Goal: Transaction & Acquisition: Purchase product/service

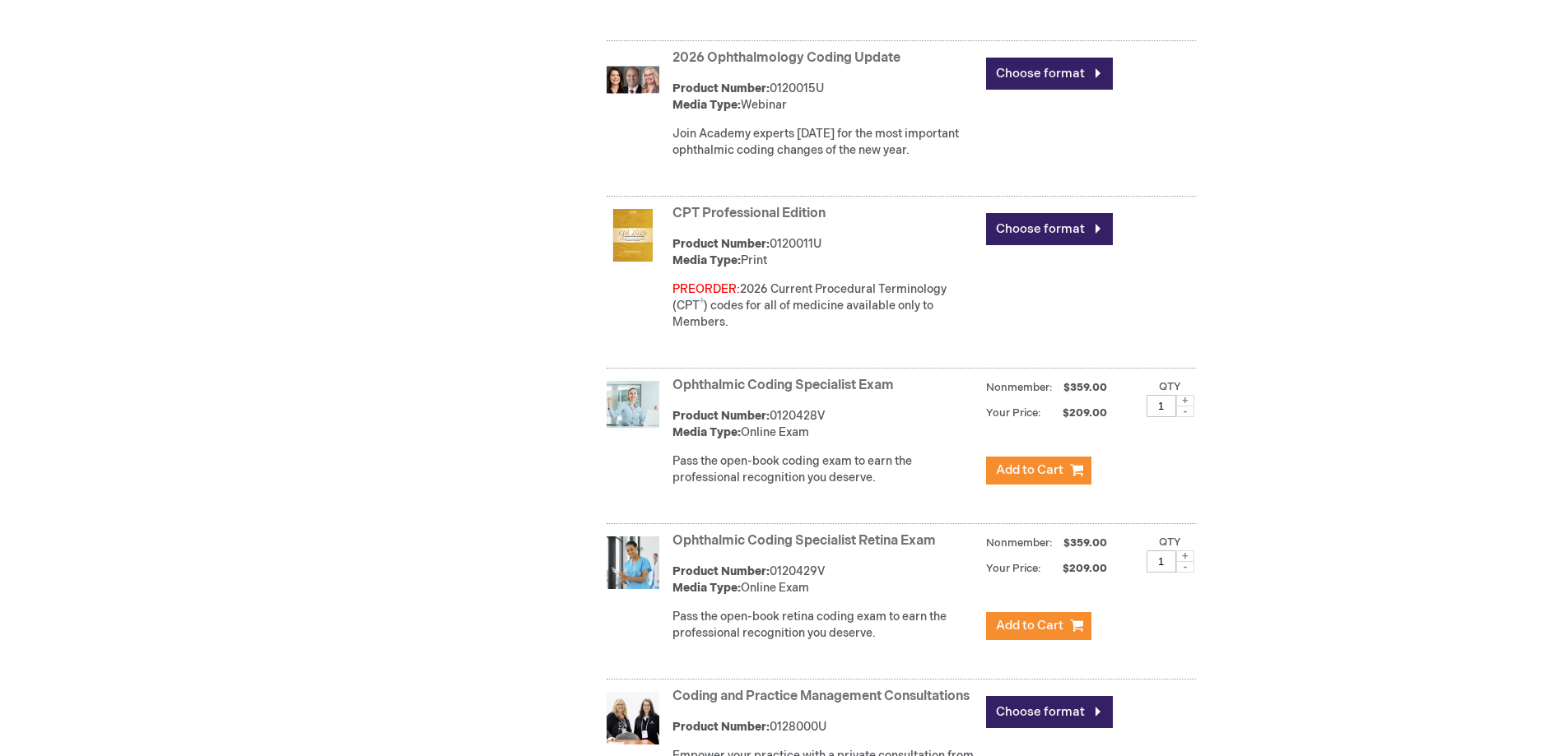
scroll to position [1151, 0]
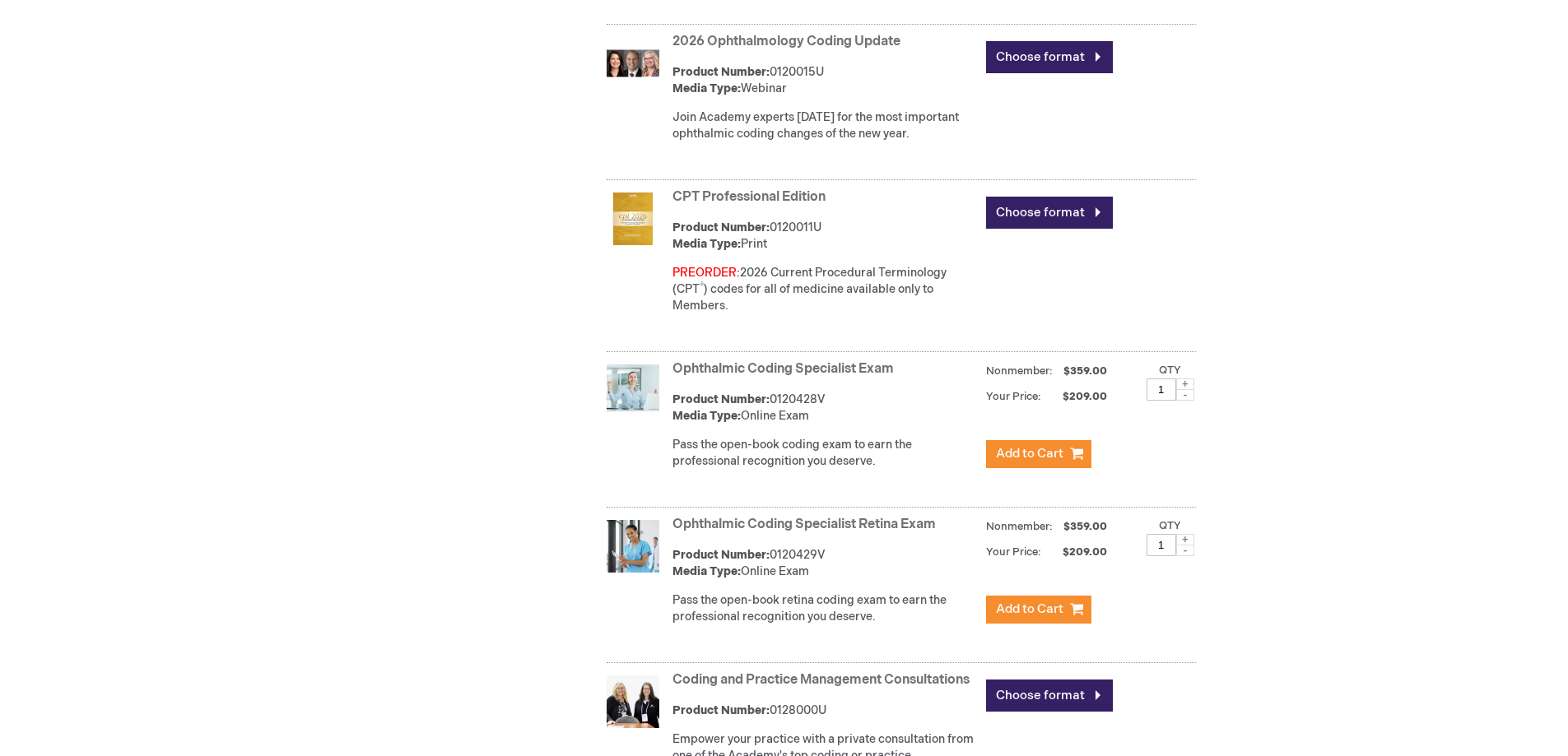
drag, startPoint x: 1069, startPoint y: 393, endPoint x: 1109, endPoint y: 402, distance: 41.0
click at [1109, 402] on div "Nonmember: $359.00 Your Price:" at bounding box center [1091, 380] width 210 height 48
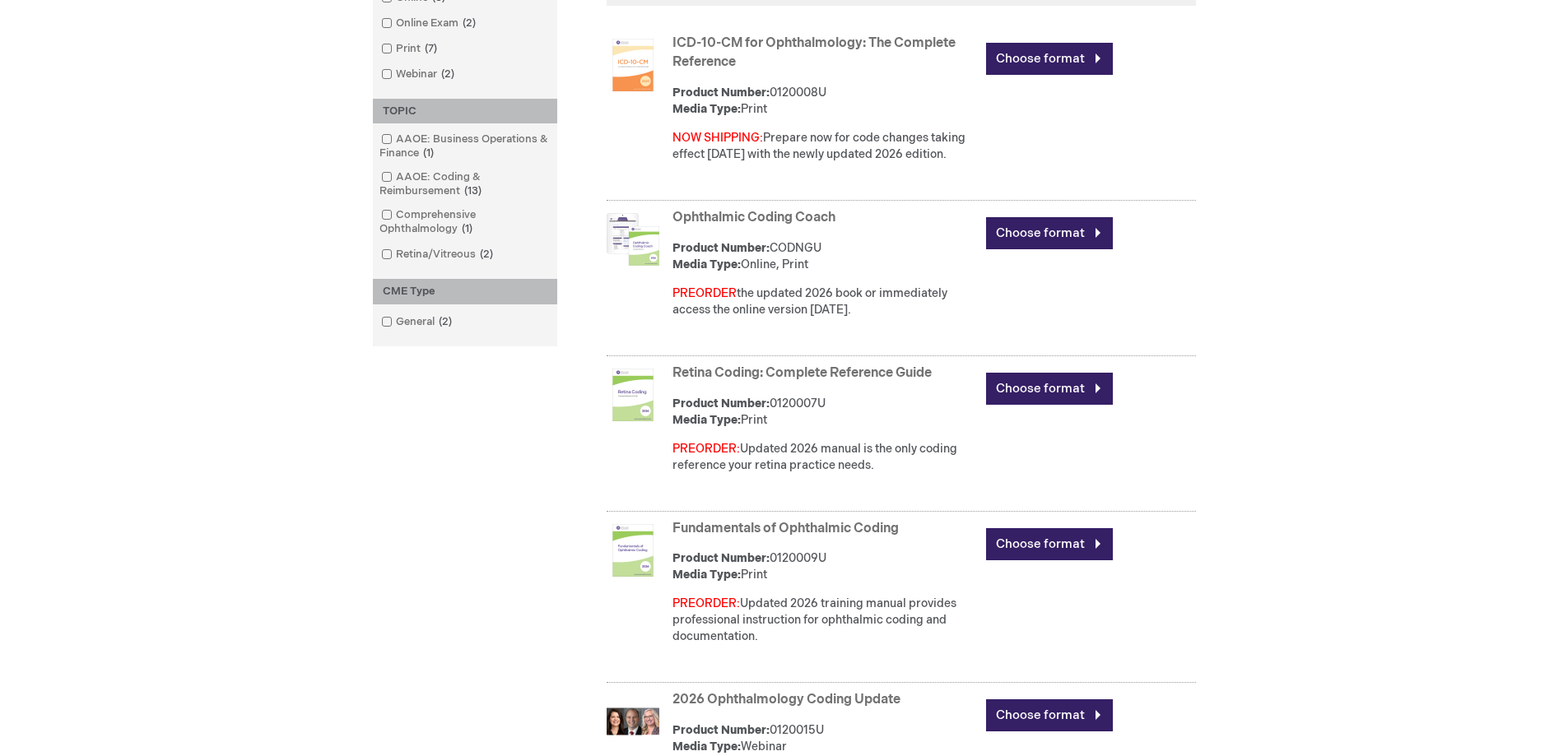
scroll to position [412, 0]
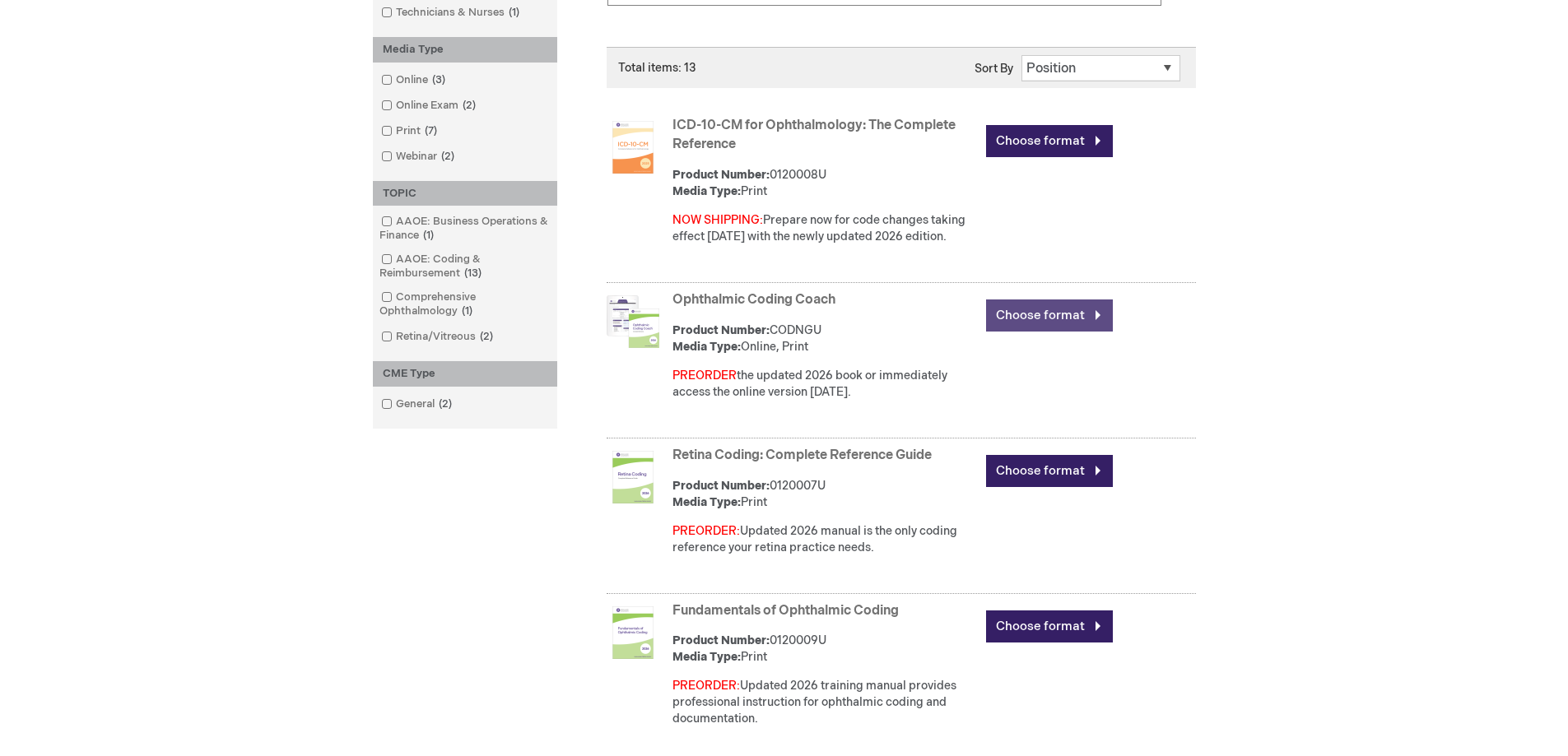
click at [1060, 326] on link "Choose format" at bounding box center [1050, 315] width 127 height 32
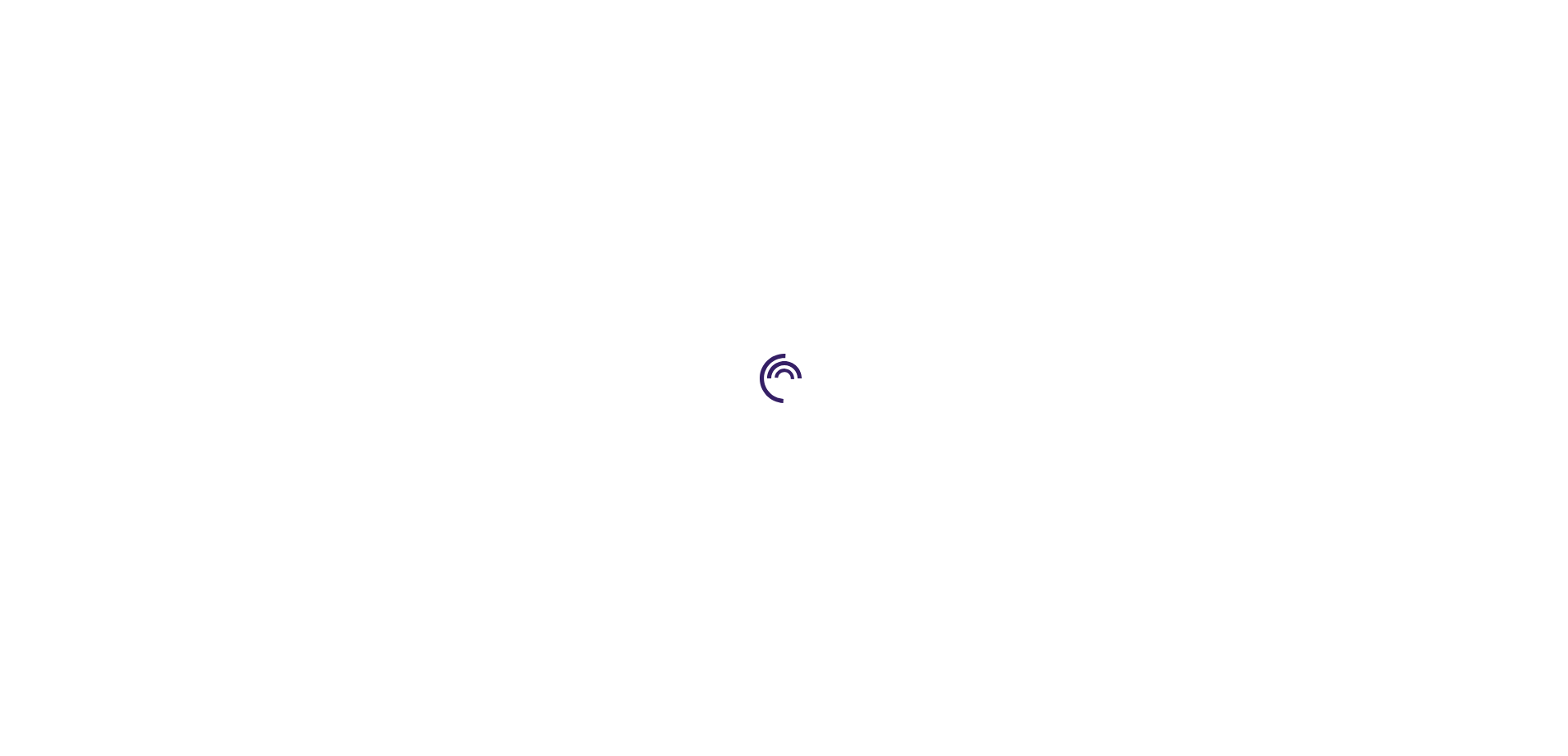
type input "0"
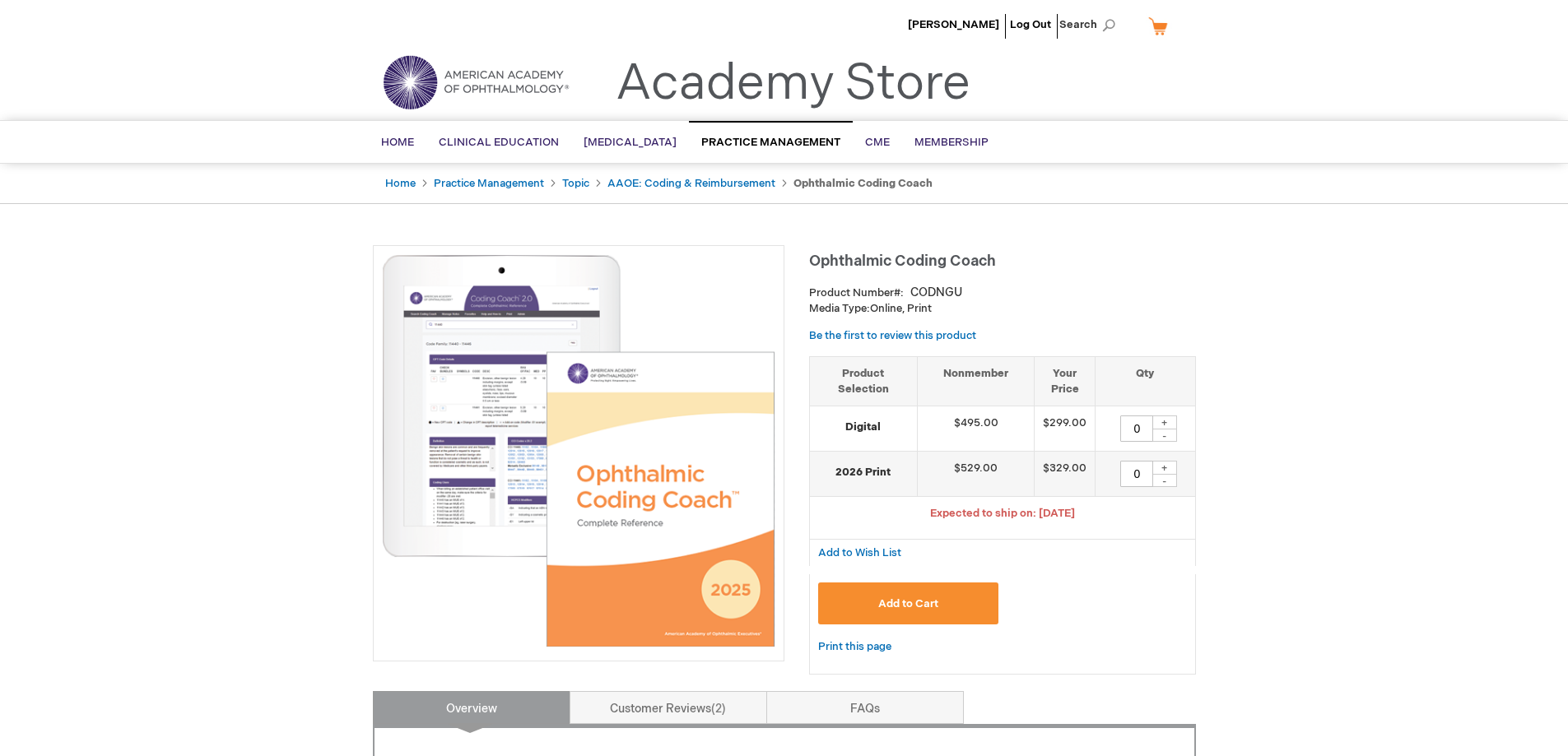
drag, startPoint x: 818, startPoint y: 3, endPoint x: 1477, endPoint y: 433, distance: 786.9
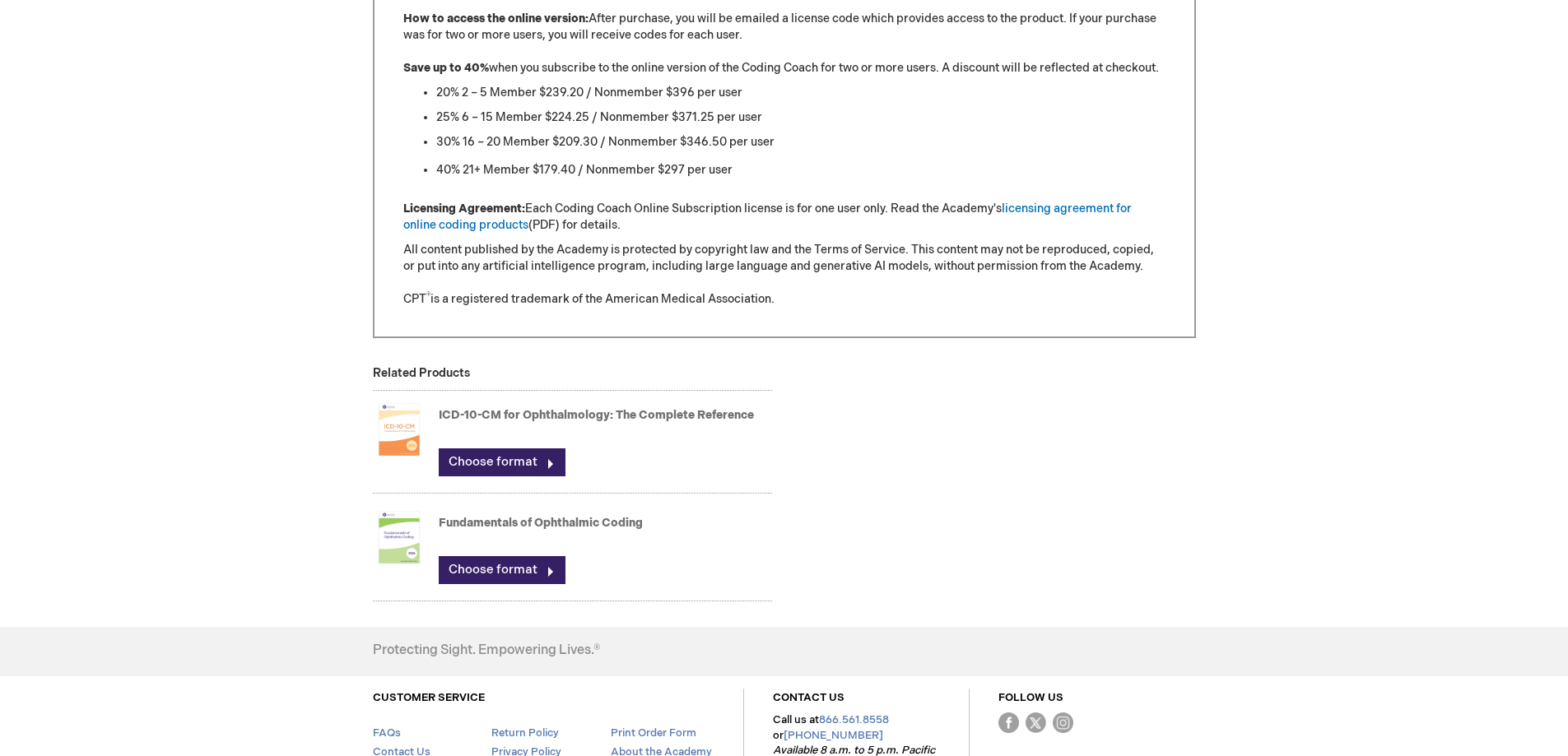
scroll to position [1645, 0]
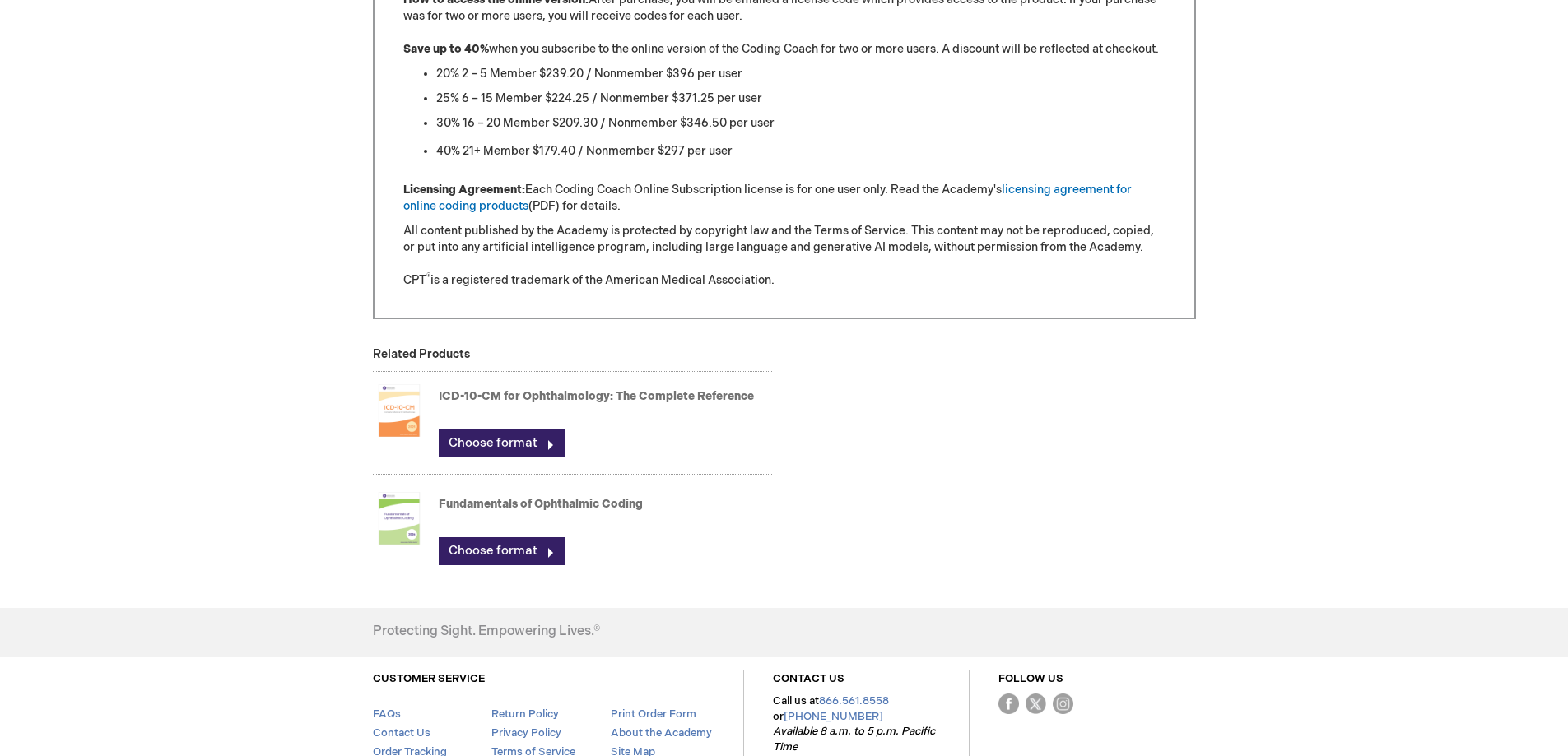
click at [501, 509] on link "Fundamentals of Ophthalmic Coding" at bounding box center [541, 504] width 204 height 14
click at [464, 553] on link "Choose format" at bounding box center [502, 551] width 127 height 28
click at [474, 559] on link "Choose format" at bounding box center [502, 551] width 127 height 28
click at [402, 516] on img at bounding box center [399, 518] width 52 height 66
click at [489, 506] on link "Fundamentals of Ophthalmic Coding" at bounding box center [541, 504] width 204 height 14
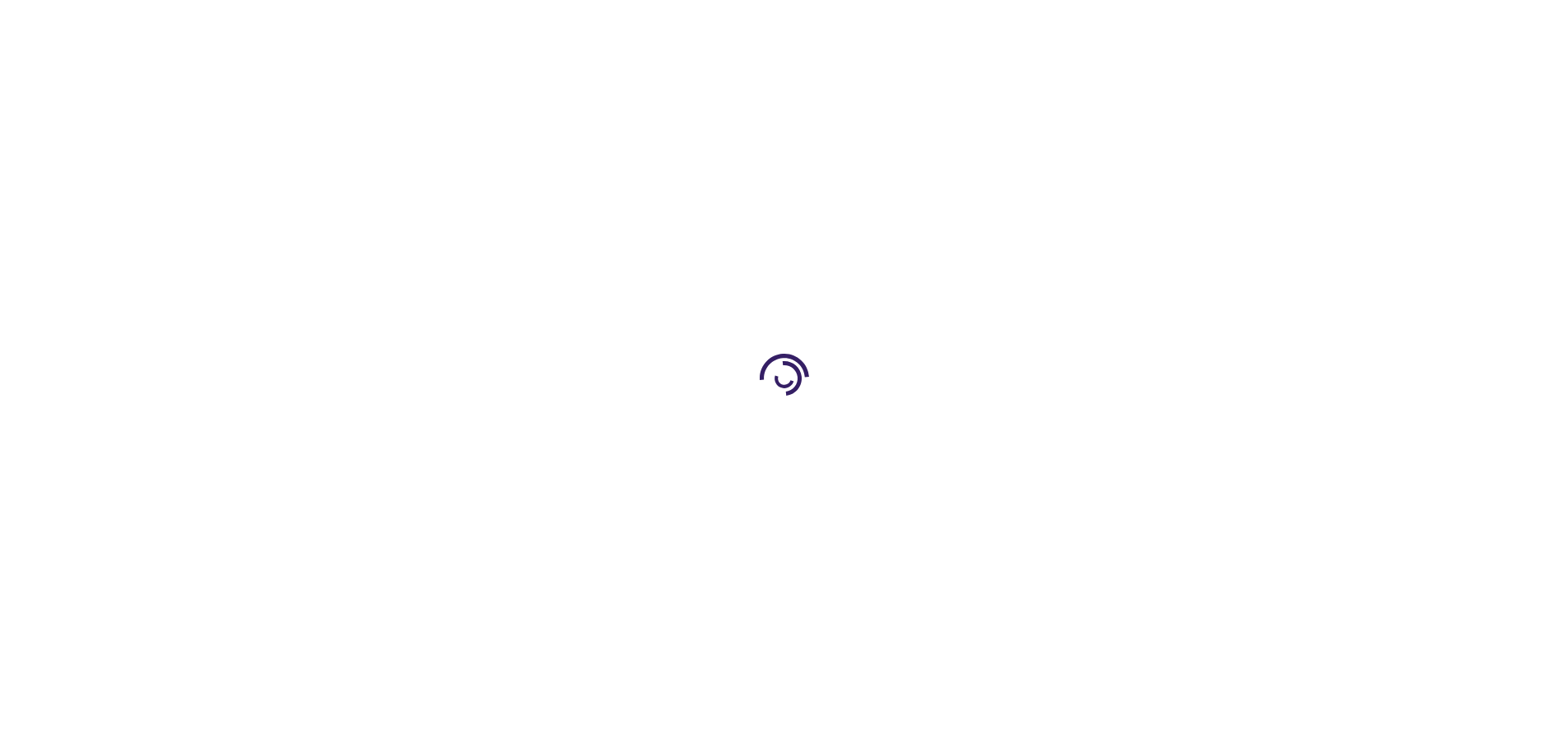
type input "0"
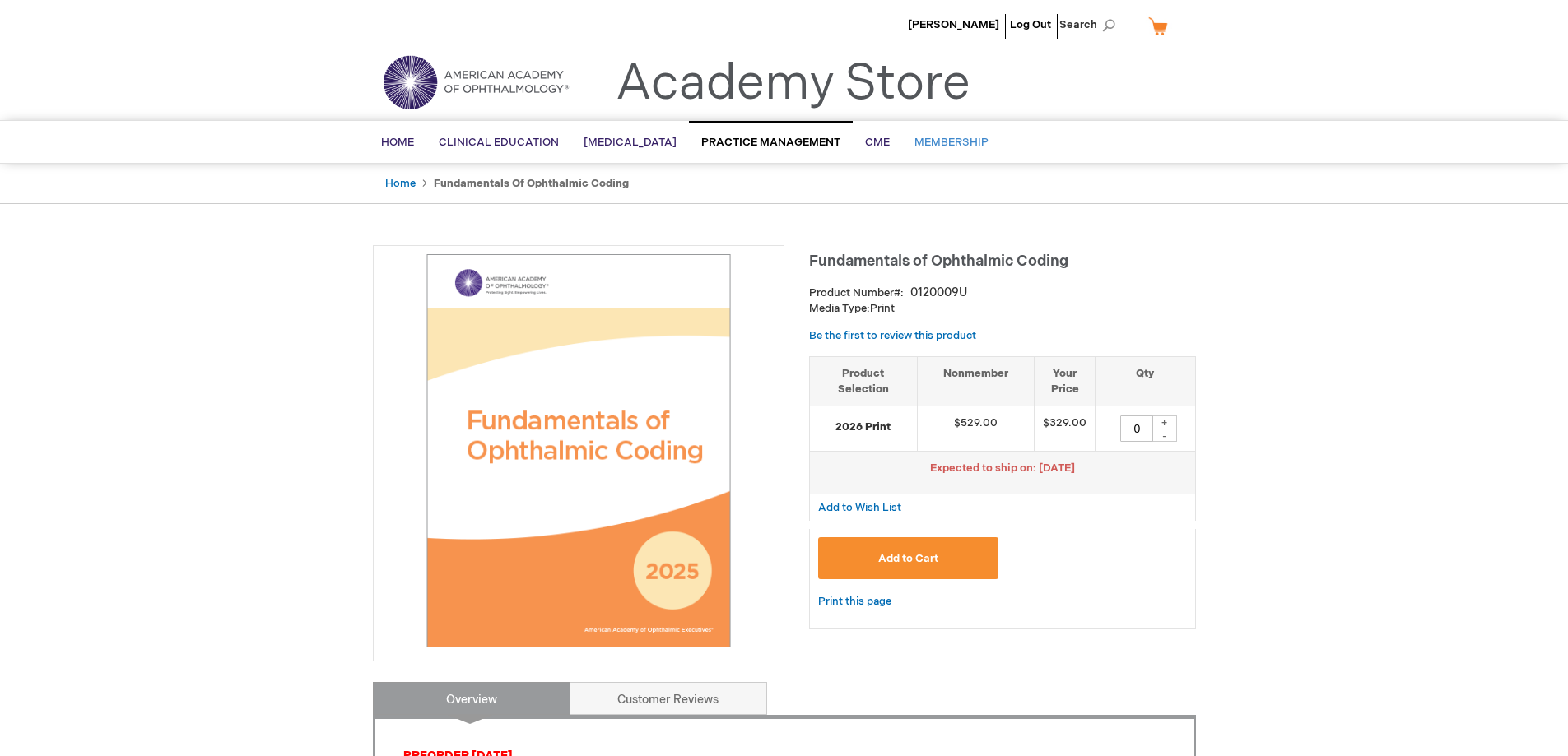
click at [960, 156] on link "Membership" at bounding box center [952, 143] width 99 height 41
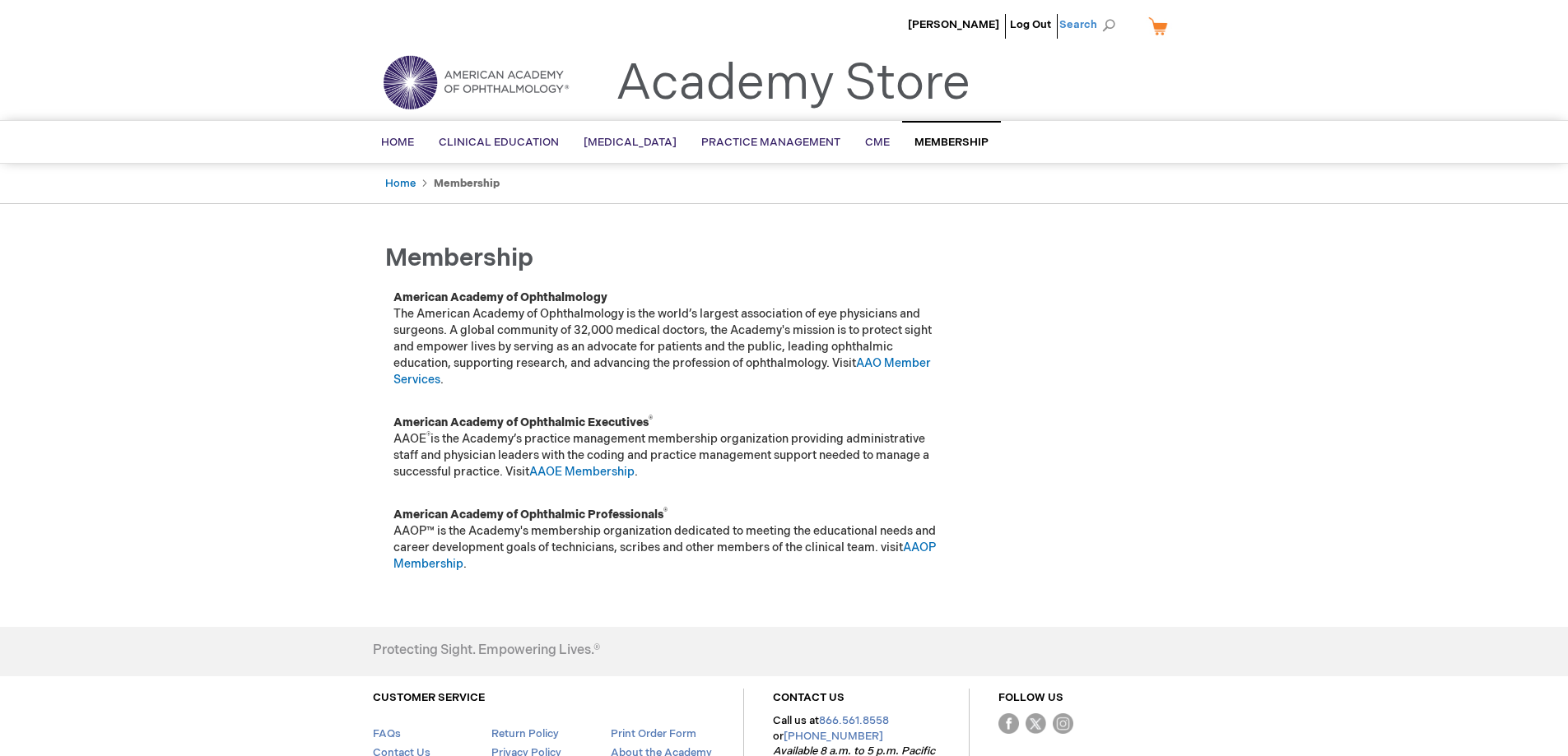
click at [1085, 21] on span "Search" at bounding box center [1090, 25] width 63 height 33
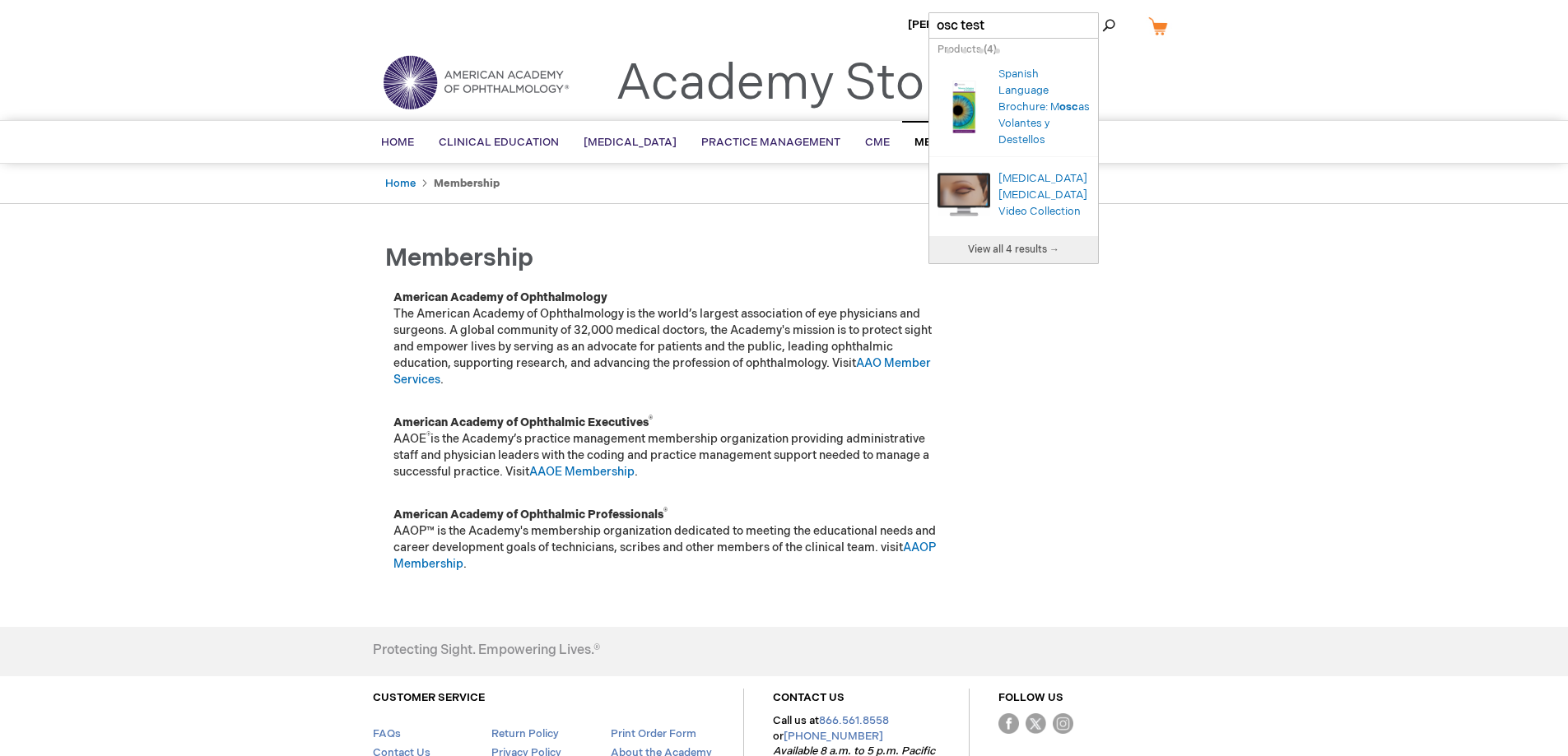
type input "osc test"
click at [1103, 13] on button "Search" at bounding box center [1109, 25] width 14 height 26
